Goal: Task Accomplishment & Management: Manage account settings

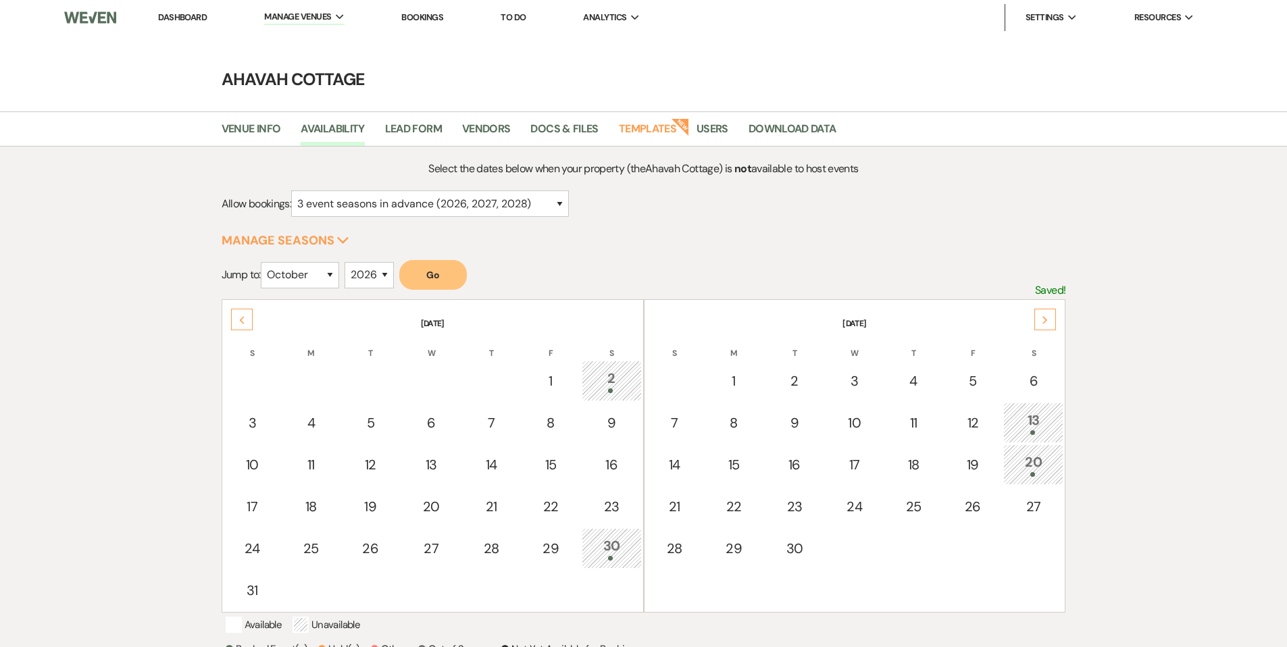
select select "3"
select select "10"
select select "2026"
click at [1050, 312] on div "Next" at bounding box center [1046, 319] width 22 height 22
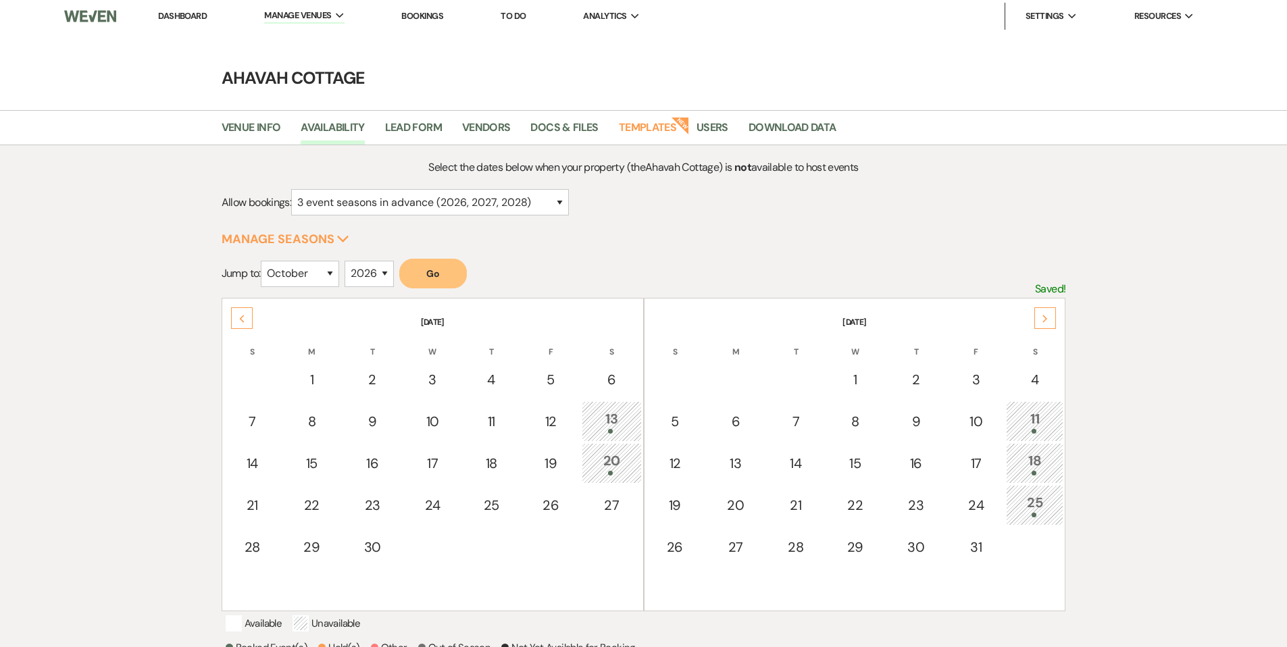
click at [180, 16] on link "Dashboard" at bounding box center [182, 15] width 49 height 11
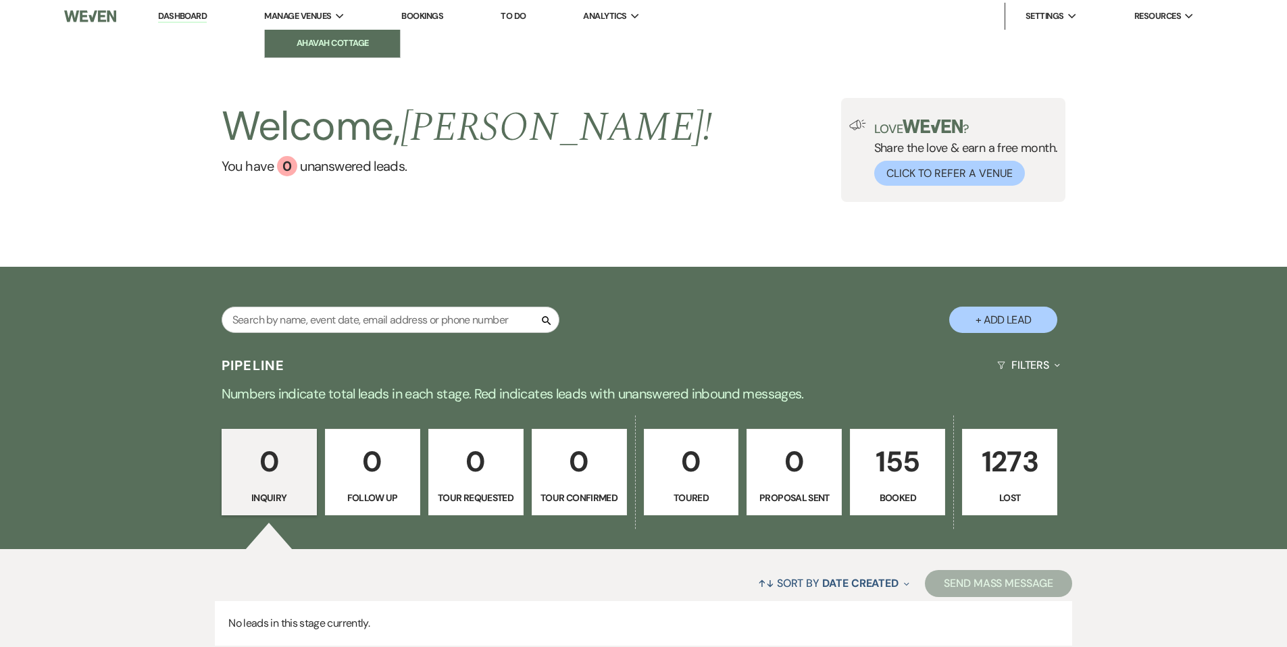
click at [311, 45] on li "Ahavah Cottage" at bounding box center [333, 43] width 122 height 14
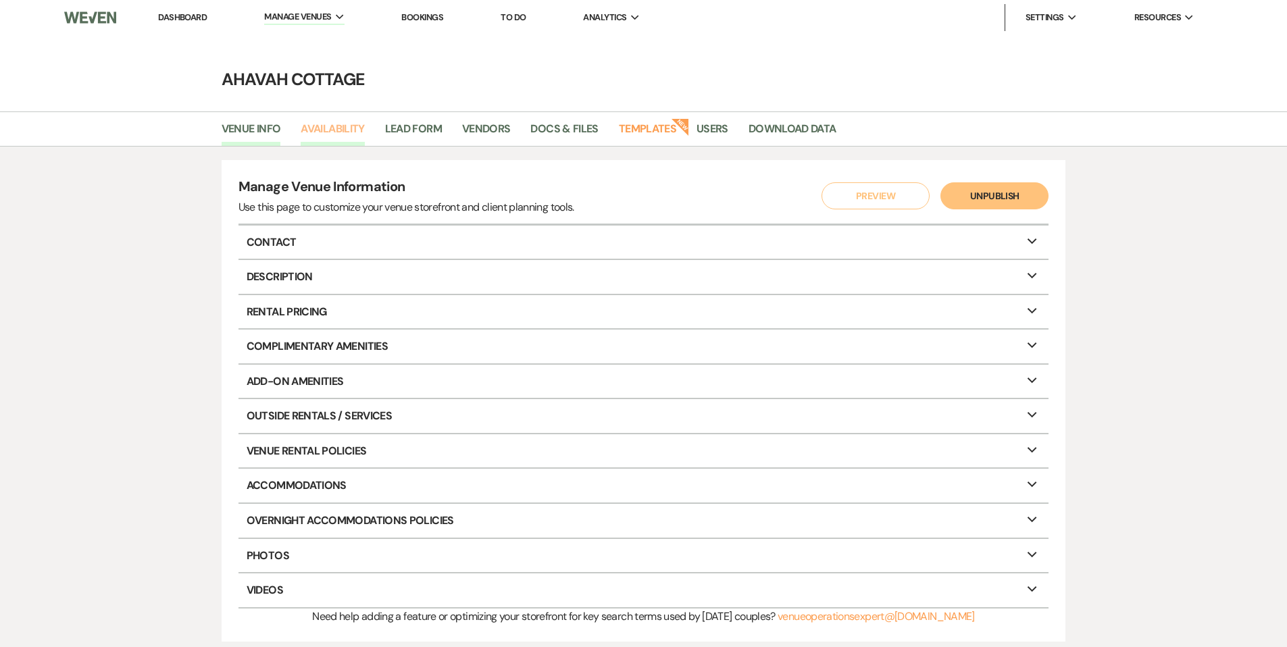
click at [328, 127] on link "Availability" at bounding box center [333, 133] width 64 height 26
select select "3"
select select "2026"
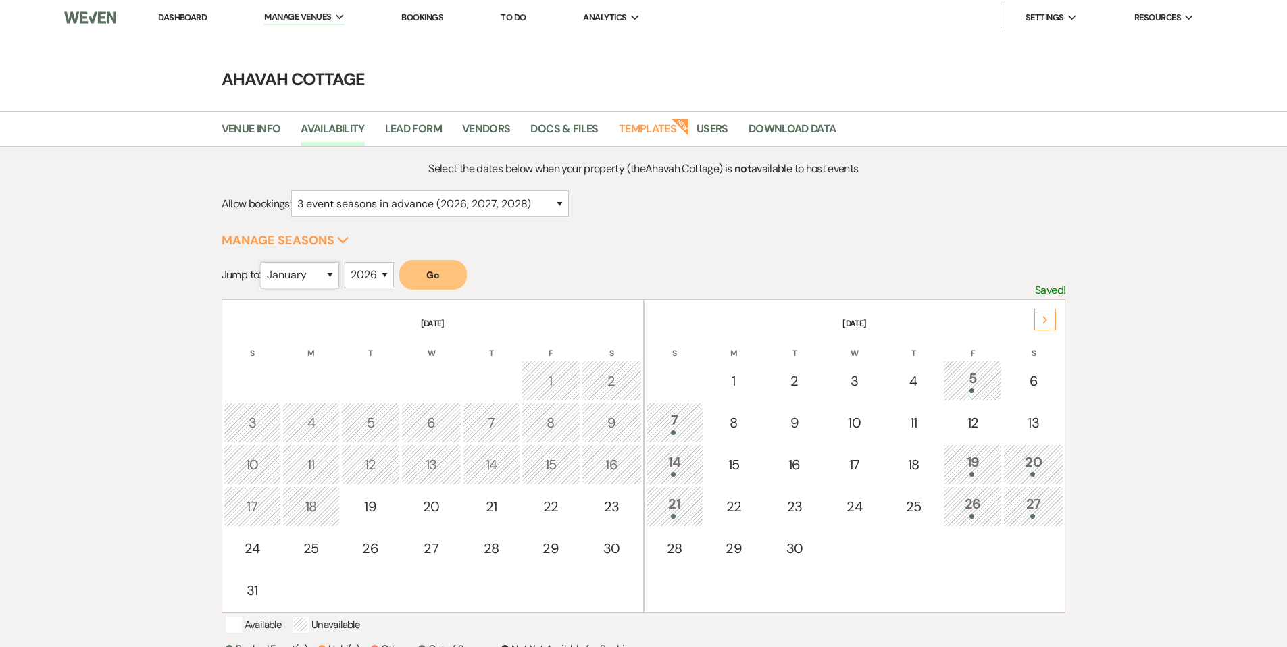
click at [335, 270] on select "January February March April May June July August September October November De…" at bounding box center [300, 275] width 78 height 26
select select "6"
click at [264, 262] on select "January February March April May June July August September October November De…" at bounding box center [300, 275] width 78 height 26
click at [429, 272] on button "Go" at bounding box center [433, 275] width 68 height 30
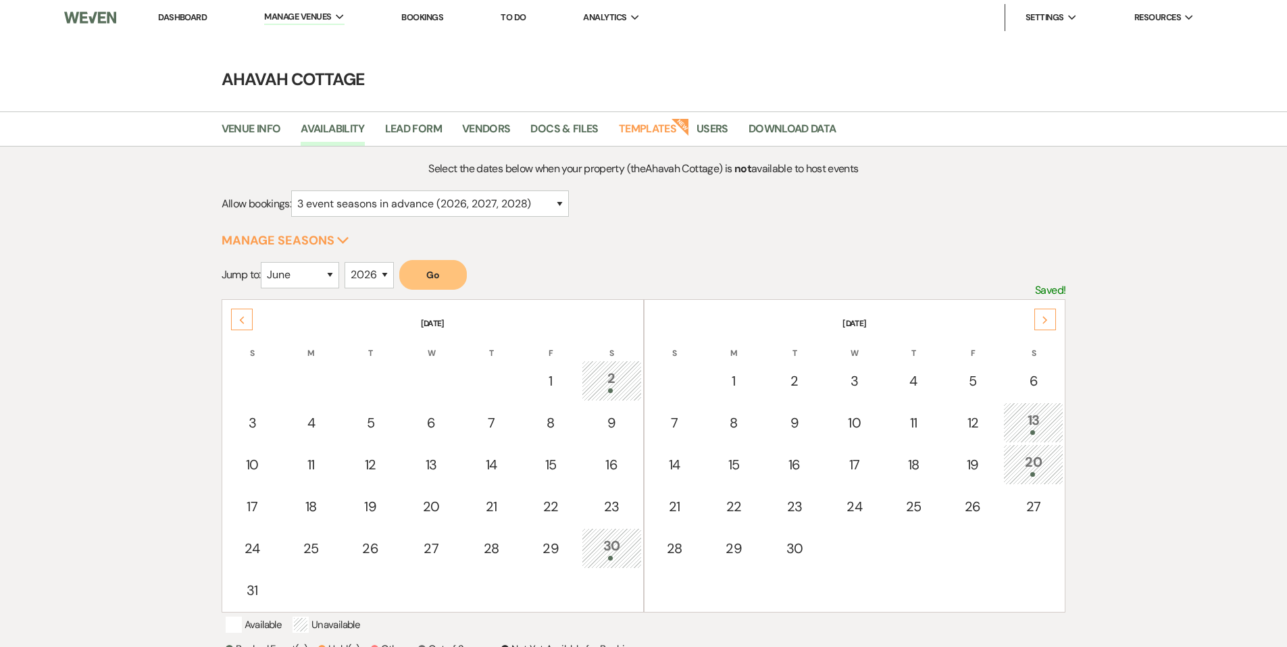
click at [197, 18] on link "Dashboard" at bounding box center [182, 16] width 49 height 11
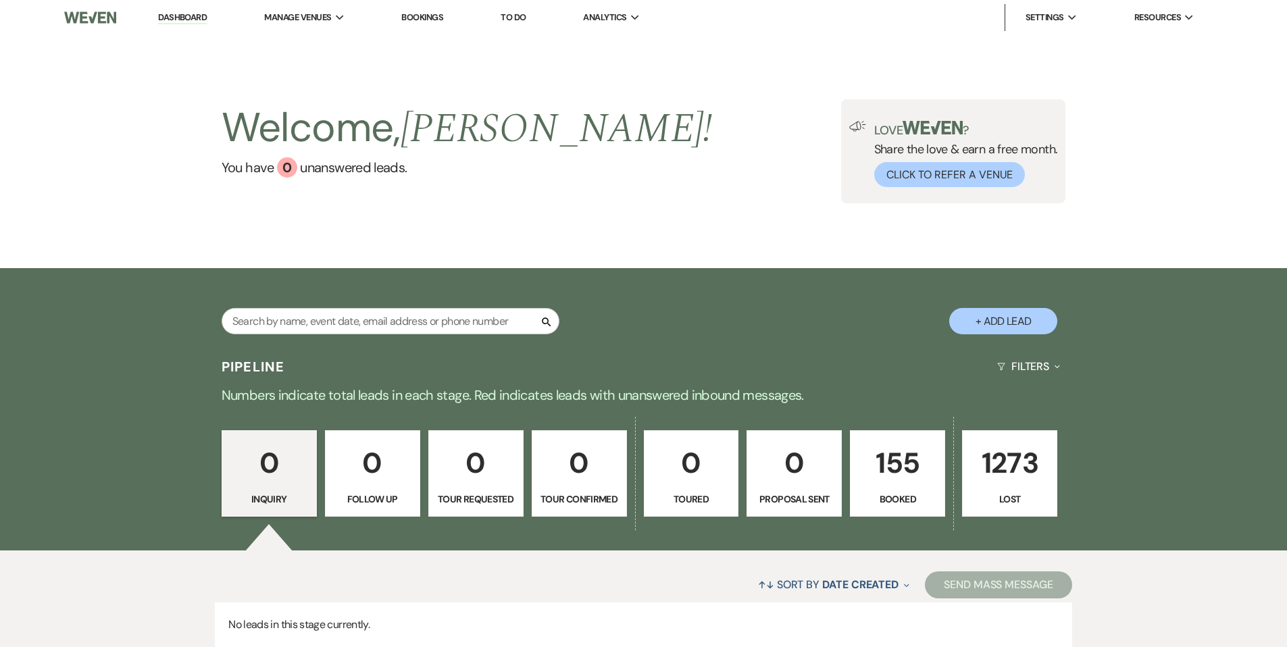
click at [898, 472] on p "155" at bounding box center [898, 463] width 78 height 45
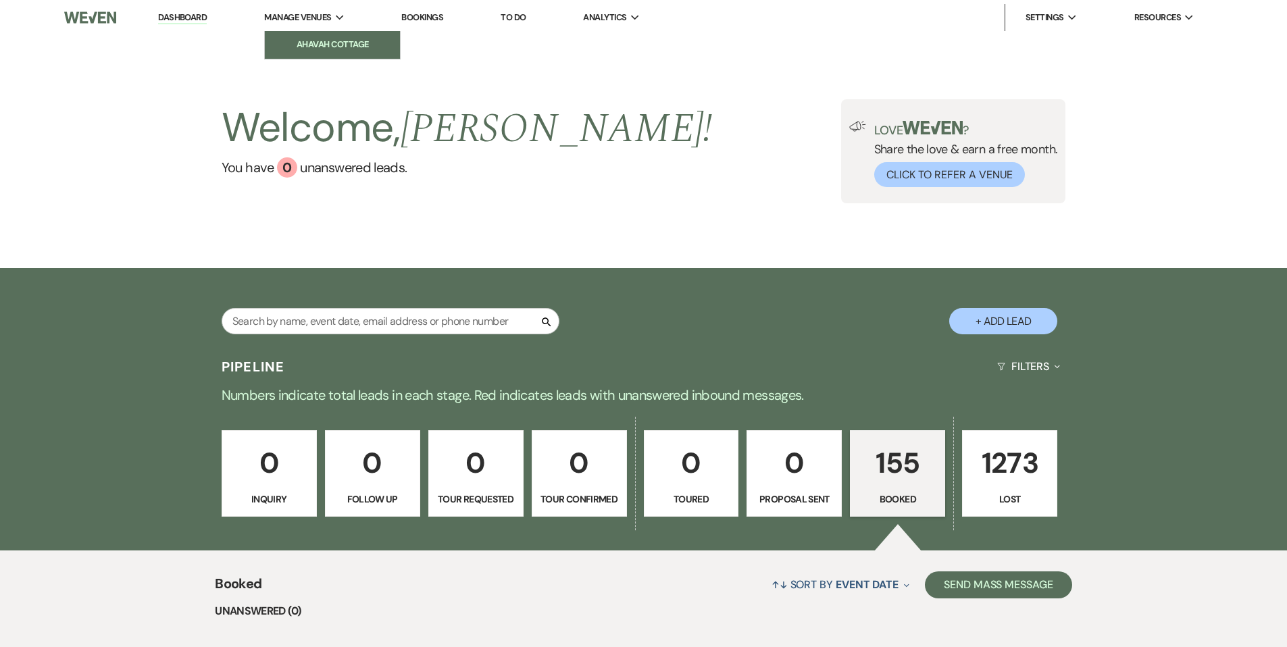
click at [320, 40] on li "Ahavah Cottage" at bounding box center [333, 45] width 122 height 14
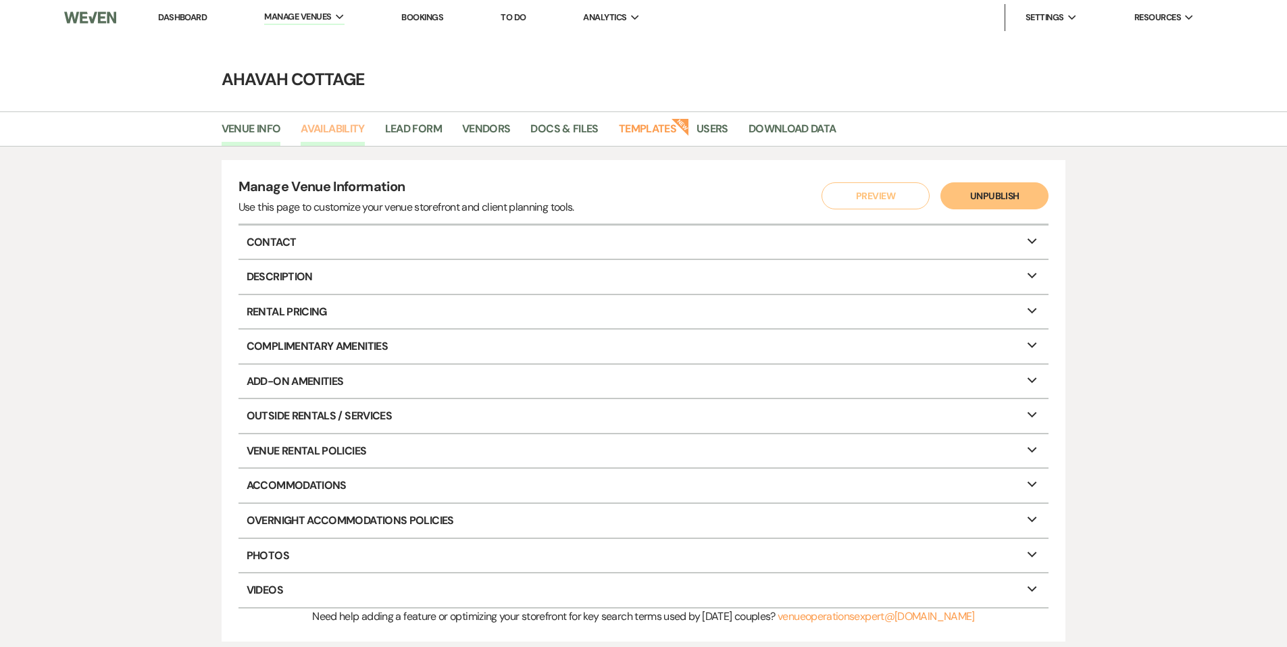
click at [330, 130] on link "Availability" at bounding box center [333, 133] width 64 height 26
select select "3"
select select "2026"
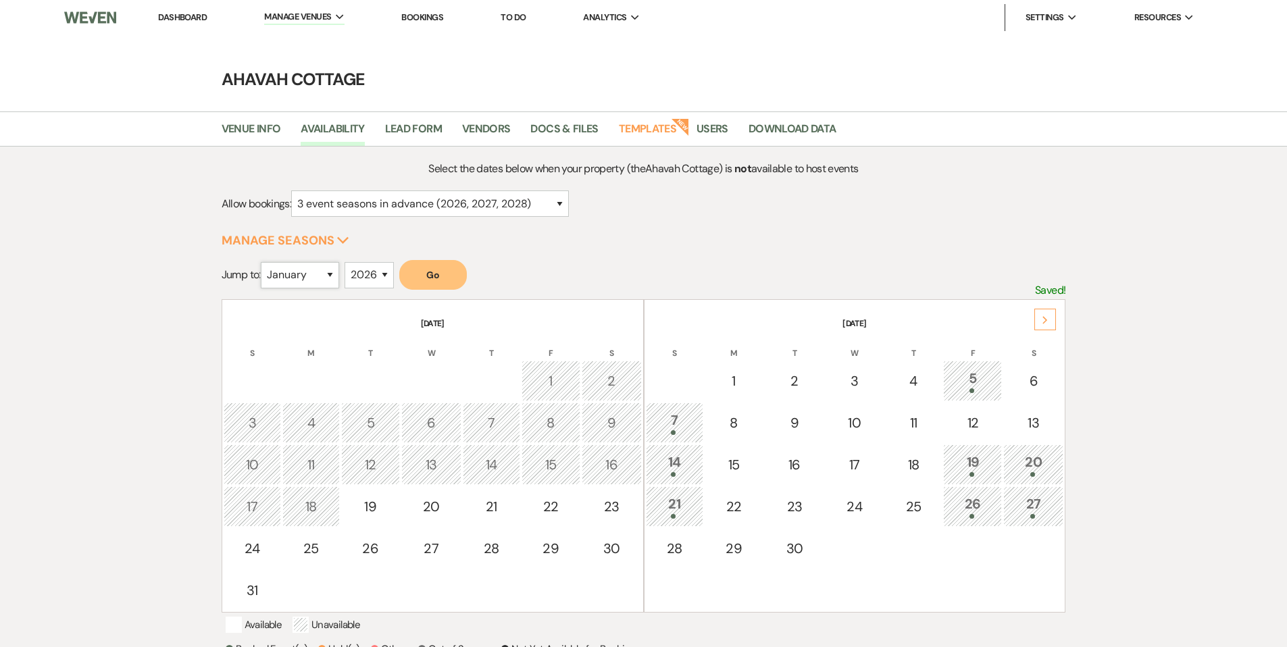
click at [333, 274] on select "January February March April May June July August September October November De…" at bounding box center [300, 275] width 78 height 26
select select "10"
click at [264, 262] on select "January February March April May June July August September October November De…" at bounding box center [300, 275] width 78 height 26
click at [430, 274] on button "Go" at bounding box center [433, 275] width 68 height 30
